Goal: Find specific page/section: Find specific page/section

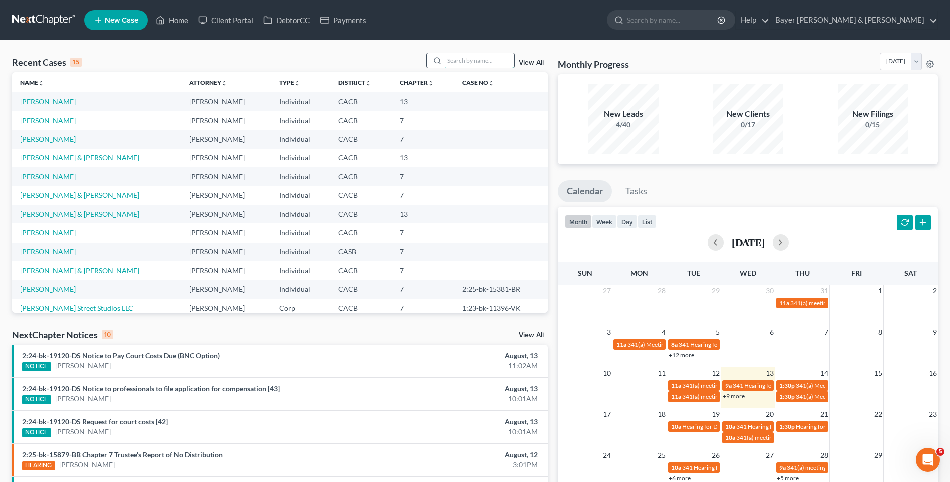
click at [460, 61] on input "search" at bounding box center [479, 60] width 70 height 15
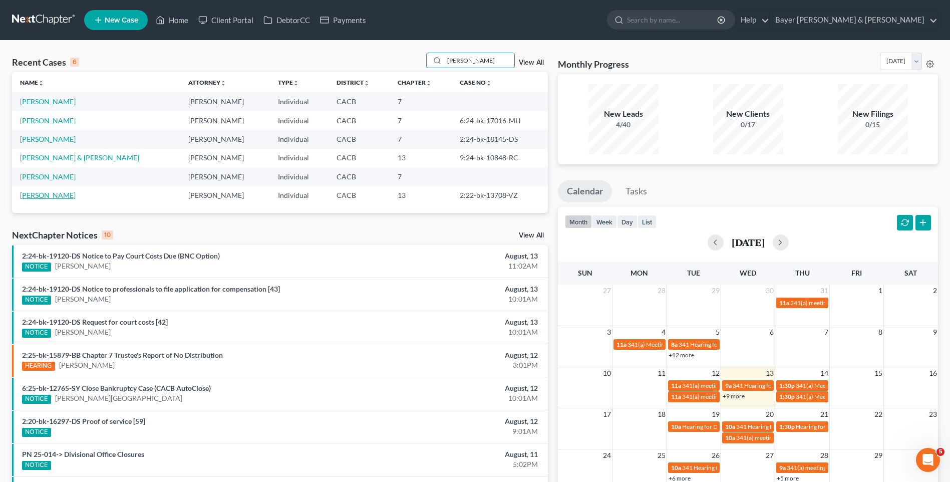
type input "[PERSON_NAME]"
click at [58, 195] on link "[PERSON_NAME]" at bounding box center [48, 195] width 56 height 9
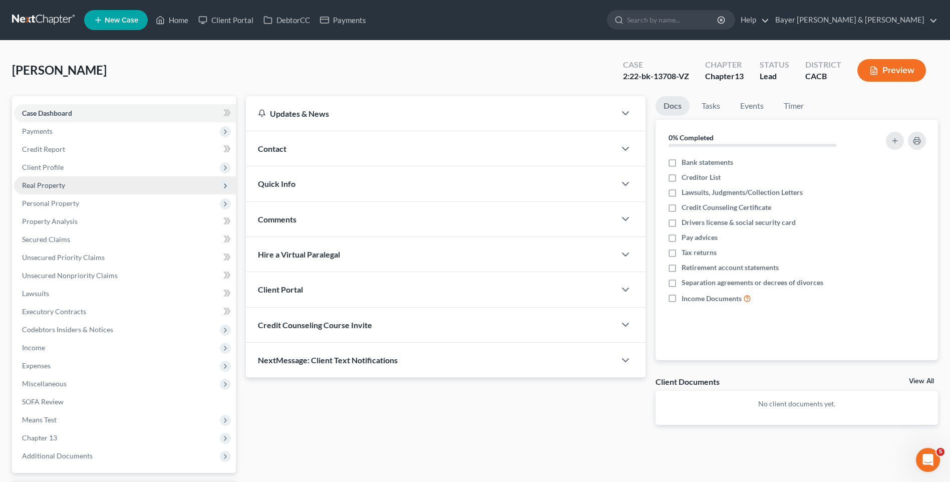
click at [51, 188] on span "Real Property" at bounding box center [43, 185] width 43 height 9
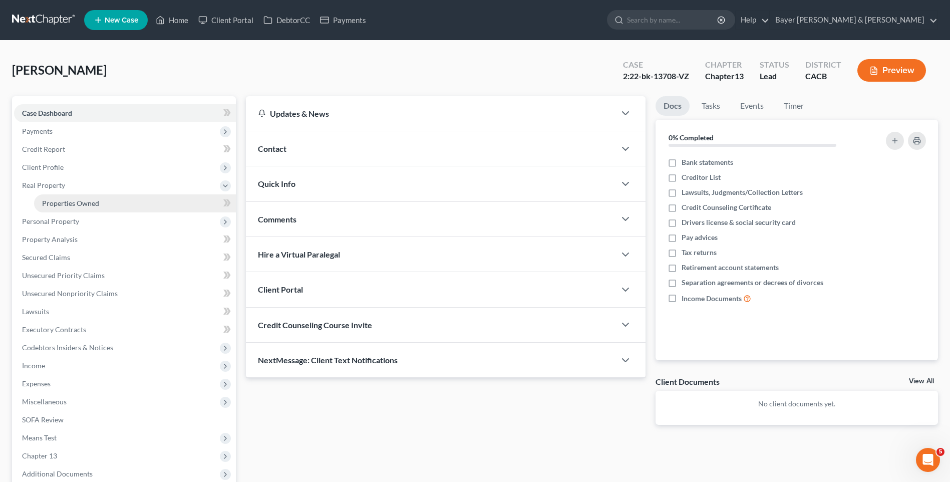
click at [65, 202] on span "Properties Owned" at bounding box center [70, 203] width 57 height 9
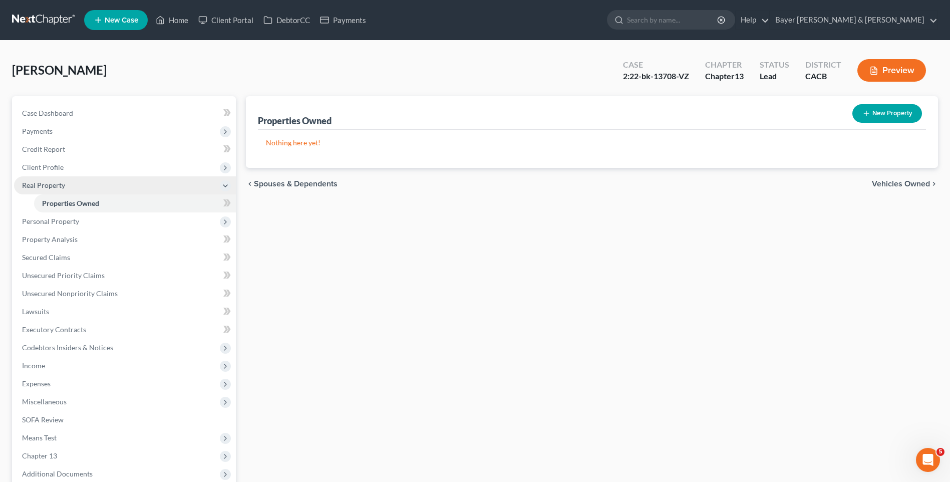
click at [66, 184] on span "Real Property" at bounding box center [125, 185] width 222 height 18
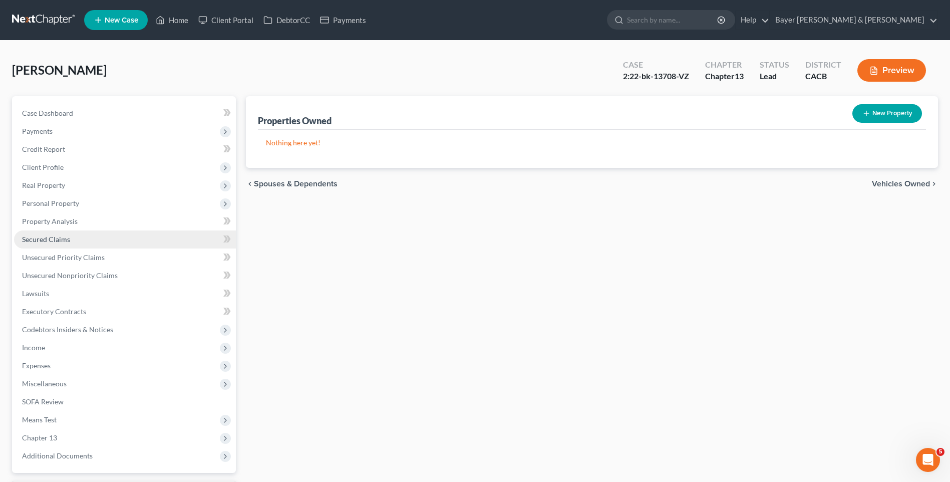
click at [65, 238] on span "Secured Claims" at bounding box center [46, 239] width 48 height 9
click at [911, 63] on button "Preview" at bounding box center [891, 70] width 69 height 23
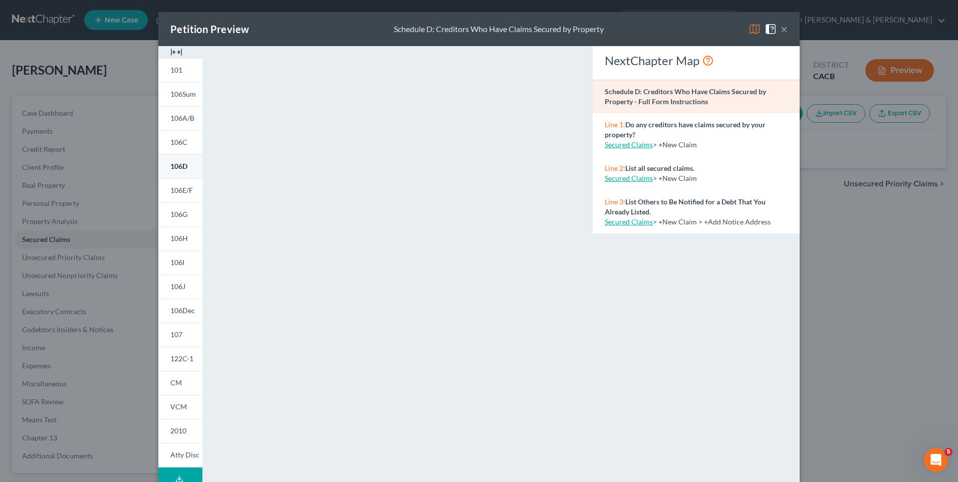
click at [177, 161] on link "106D" at bounding box center [180, 166] width 44 height 24
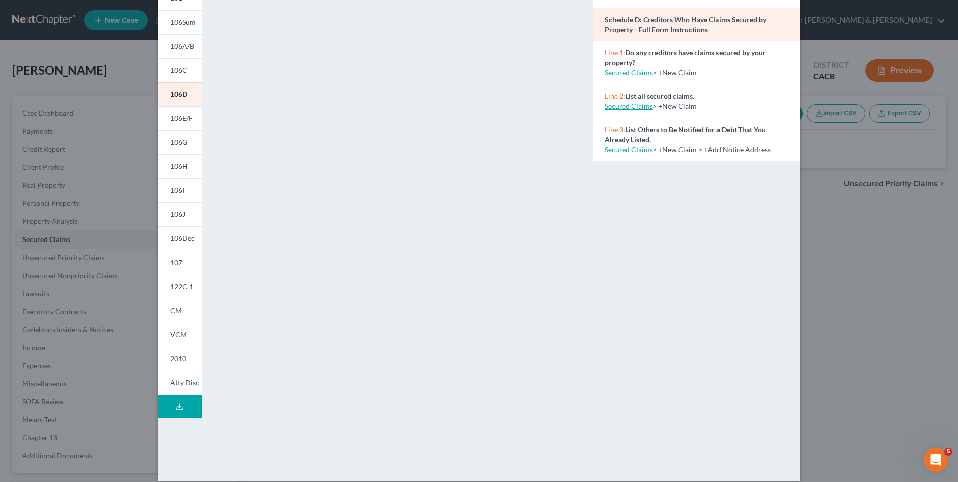
scroll to position [83, 0]
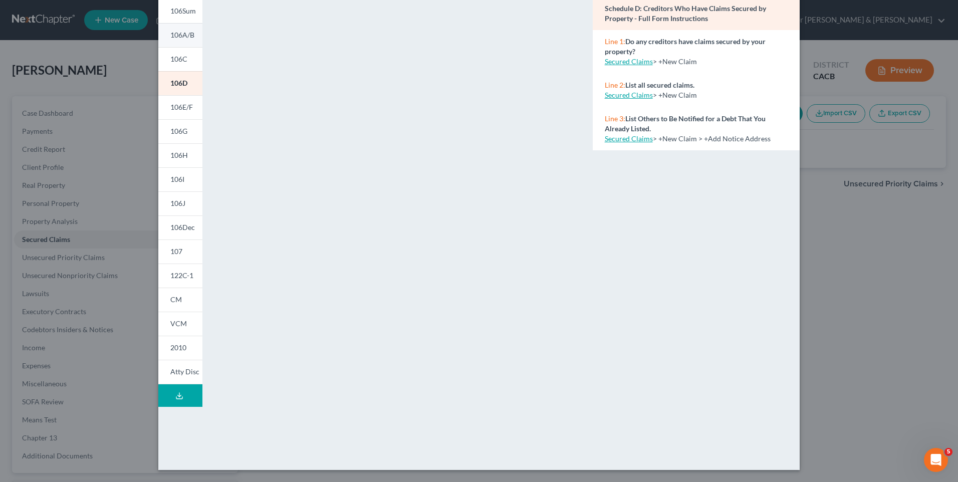
click at [187, 36] on span "106A/B" at bounding box center [182, 35] width 24 height 9
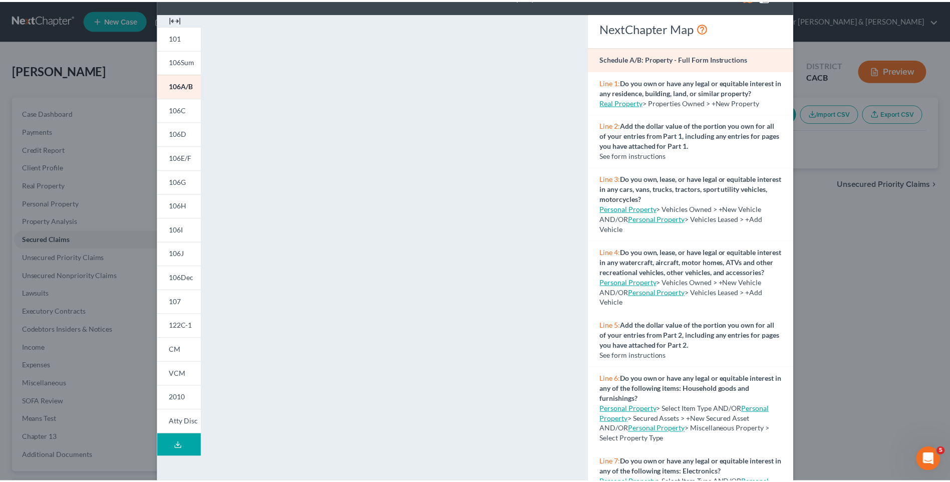
scroll to position [0, 0]
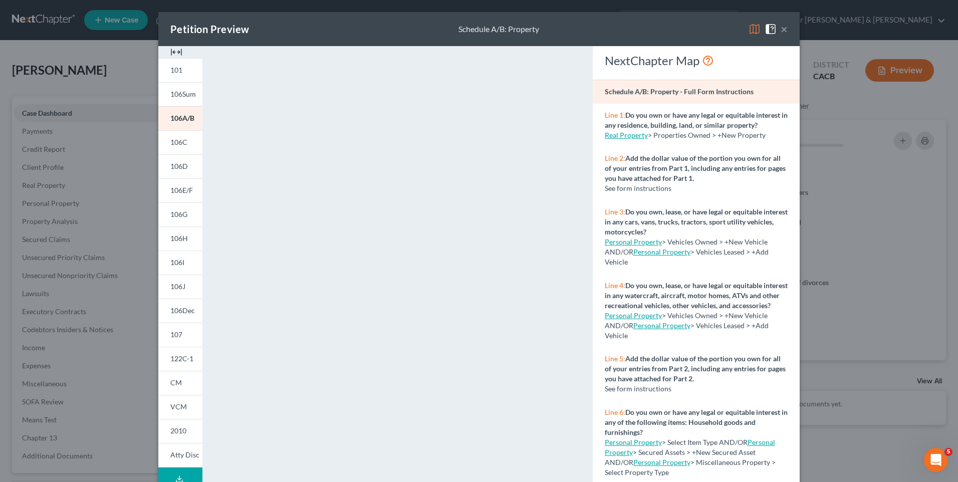
click at [780, 31] on button "×" at bounding box center [783, 29] width 7 height 12
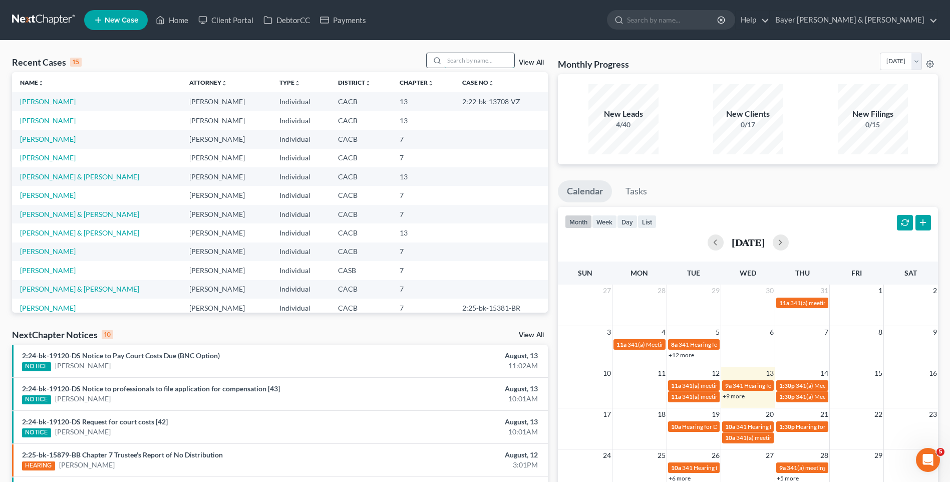
click at [461, 60] on input "search" at bounding box center [479, 60] width 70 height 15
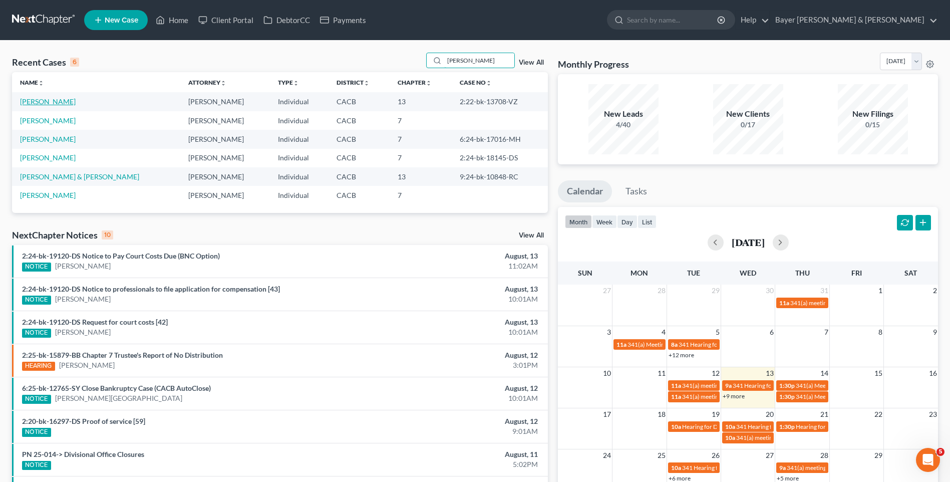
type input "[PERSON_NAME]"
click at [57, 103] on link "[PERSON_NAME]" at bounding box center [48, 101] width 56 height 9
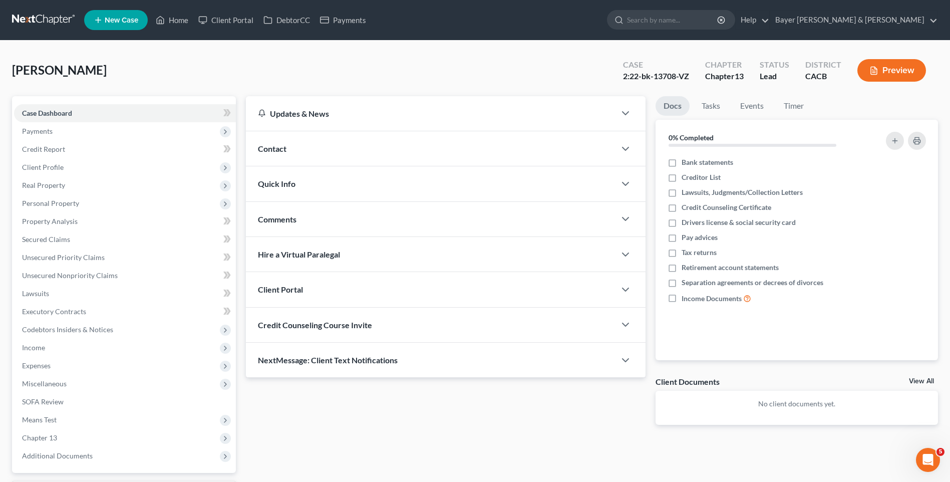
click at [894, 66] on button "Preview" at bounding box center [891, 70] width 69 height 23
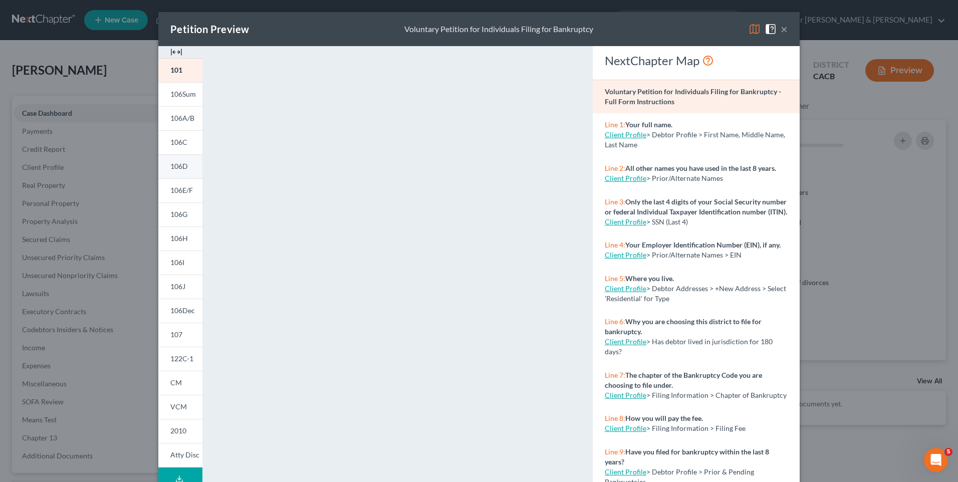
click at [179, 165] on span "106D" at bounding box center [179, 166] width 18 height 9
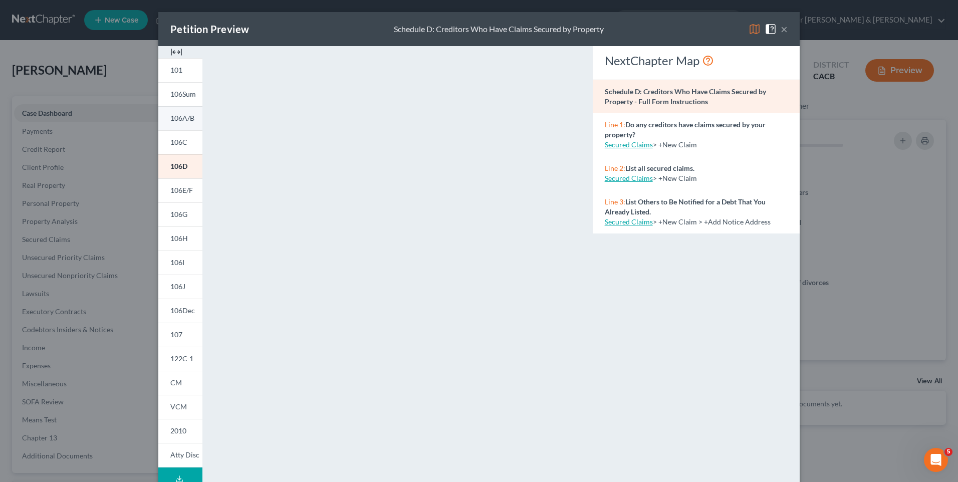
click at [180, 118] on span "106A/B" at bounding box center [182, 118] width 24 height 9
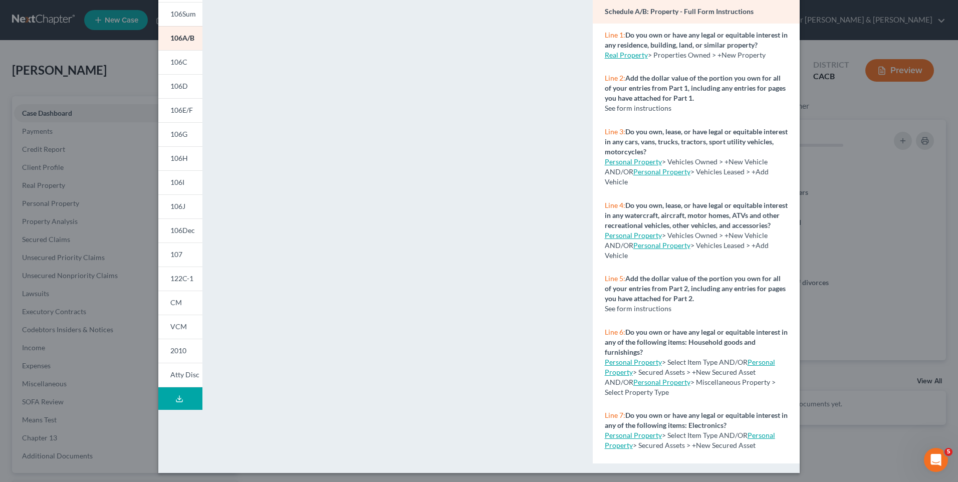
scroll to position [83, 0]
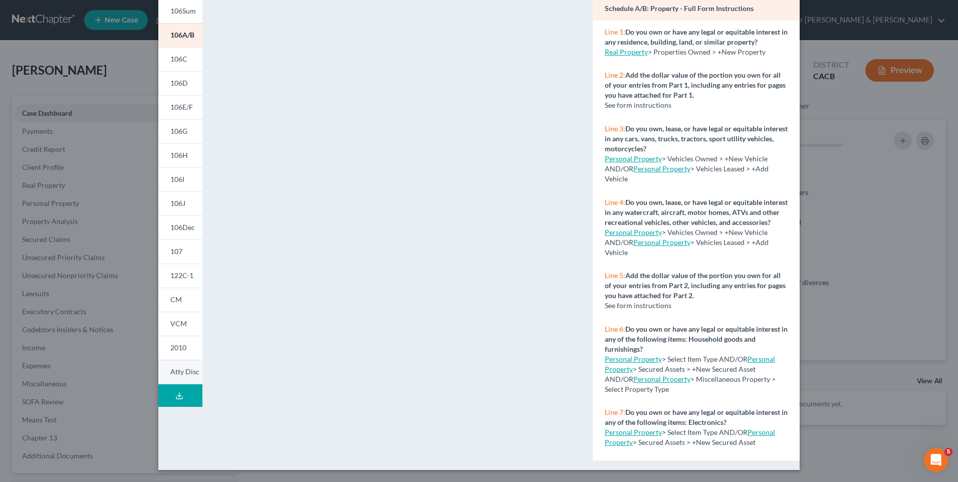
click at [189, 374] on span "Atty Disc" at bounding box center [184, 371] width 29 height 9
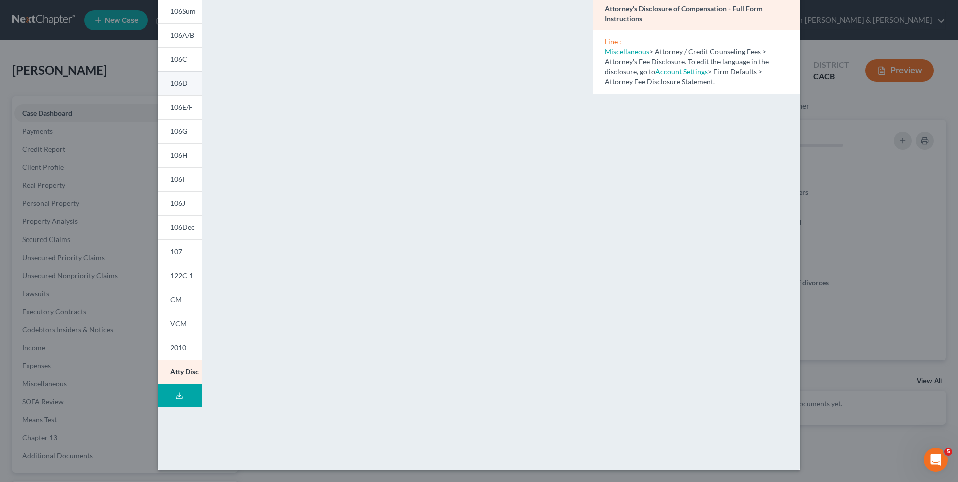
click at [182, 81] on span "106D" at bounding box center [179, 83] width 18 height 9
